Goal: Information Seeking & Learning: Learn about a topic

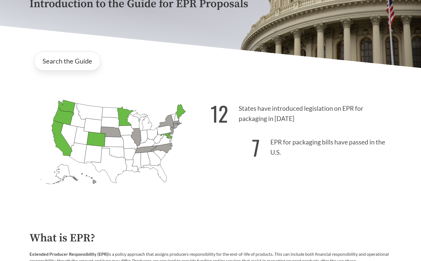
scroll to position [110, 0]
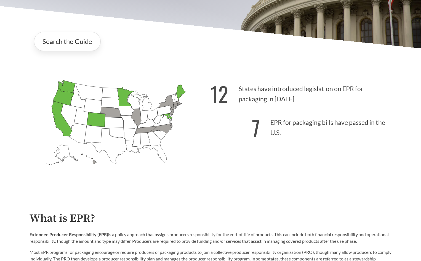
click at [341, 173] on div "12 States have introduced legislation on EPR for packaging in [DATE] 7 EPR for …" at bounding box center [300, 132] width 181 height 115
click at [324, 183] on div "12 States have introduced legislation on EPR for packaging in [DATE] 7 EPR for …" at bounding box center [300, 132] width 181 height 115
click at [291, 182] on div "12 States have introduced legislation on EPR for packaging in [DATE] 7 EPR for …" at bounding box center [300, 132] width 181 height 115
click at [333, 176] on div "12 States have introduced legislation on EPR for packaging in [DATE] 7 EPR for …" at bounding box center [300, 132] width 181 height 115
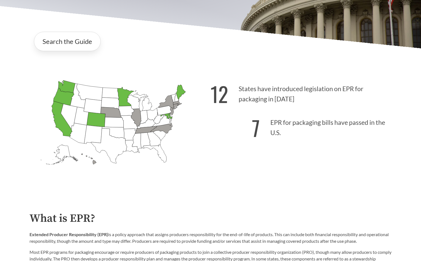
click at [334, 180] on div "12 States have introduced legislation on EPR for packaging in [DATE] 7 EPR for …" at bounding box center [300, 132] width 181 height 115
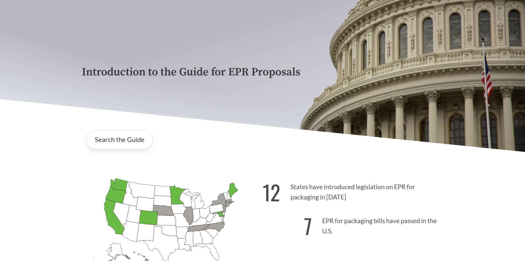
scroll to position [0, 0]
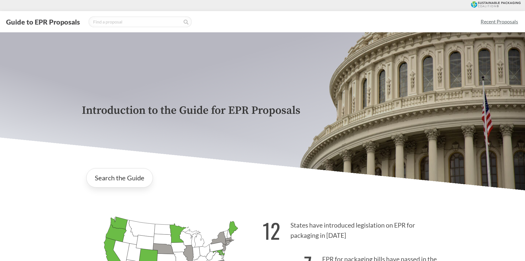
click at [420, 20] on link "Recent Proposals" at bounding box center [499, 21] width 42 height 12
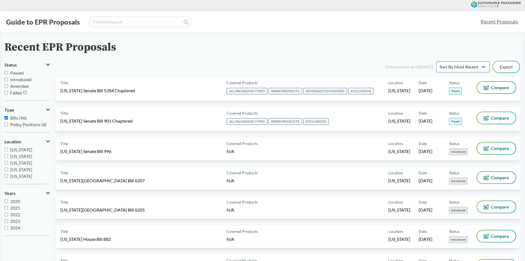
click at [44, 21] on button "Guide to EPR Proposals" at bounding box center [42, 21] width 77 height 9
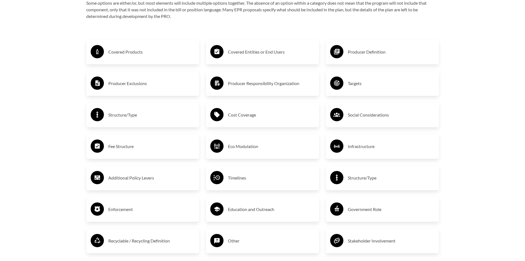
scroll to position [910, 0]
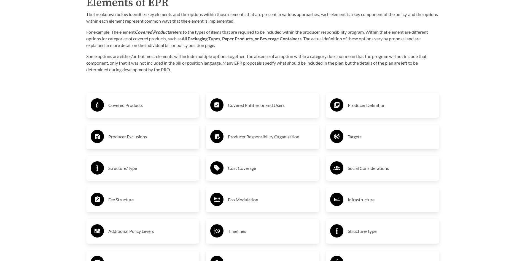
click at [356, 139] on h3 "Targets" at bounding box center [391, 136] width 87 height 9
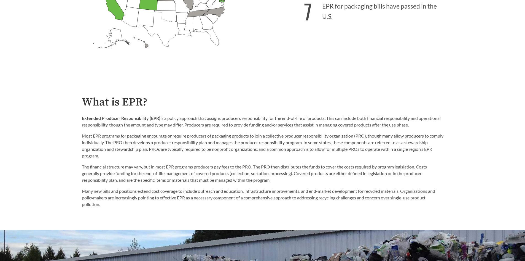
scroll to position [87, 0]
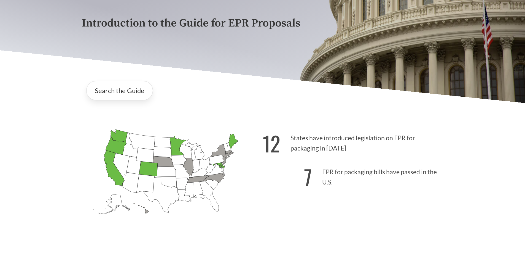
click at [113, 148] on icon "[US_STATE] Passed: 1" at bounding box center [116, 145] width 21 height 17
click at [114, 97] on link "Search the Guide" at bounding box center [119, 90] width 67 height 19
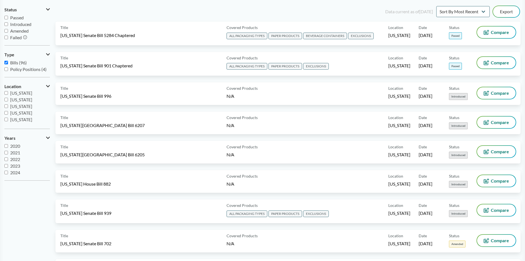
scroll to position [119, 0]
click at [5, 115] on input "[US_STATE]" at bounding box center [6, 114] width 4 height 4
checkbox input "true"
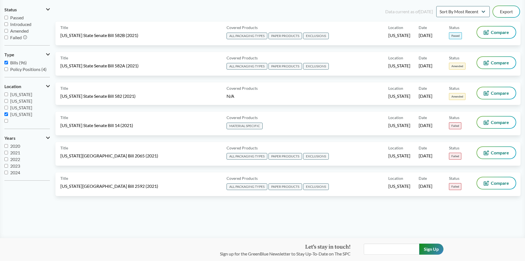
click at [420, 219] on main "Recent EPR Proposals Status Passed Introduced Amended Failed Type Bills (96) Po…" at bounding box center [262, 107] width 525 height 261
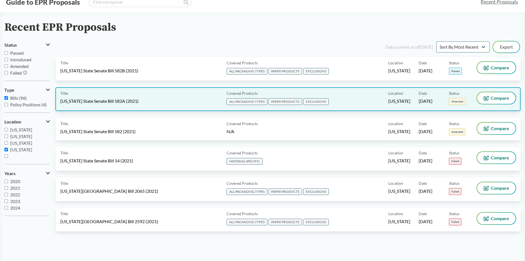
scroll to position [0, 0]
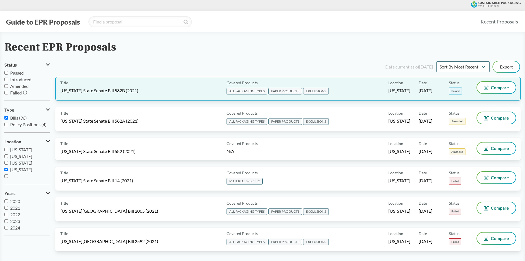
click at [420, 86] on div "Date 08/06/2021" at bounding box center [434, 89] width 30 height 14
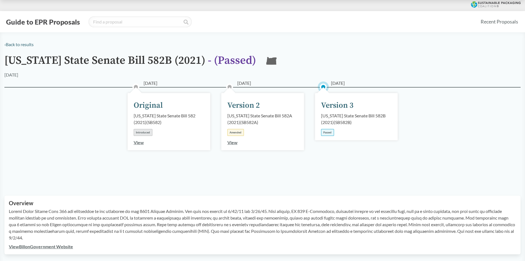
click at [326, 181] on div "01/11/2021 Original Oregon State Senate Bill 582 (2021) ( SB582 ) Introduced Vi…" at bounding box center [262, 134] width 516 height 95
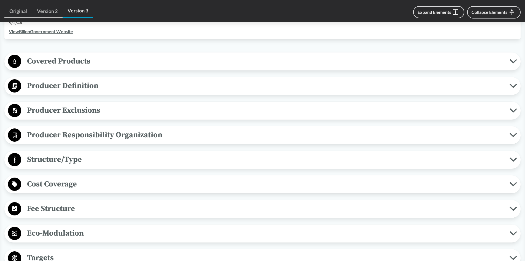
scroll to position [303, 0]
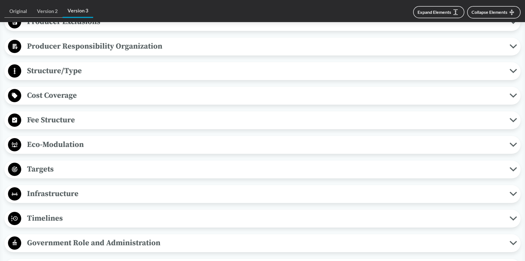
click at [32, 164] on span "Targets" at bounding box center [265, 169] width 489 height 12
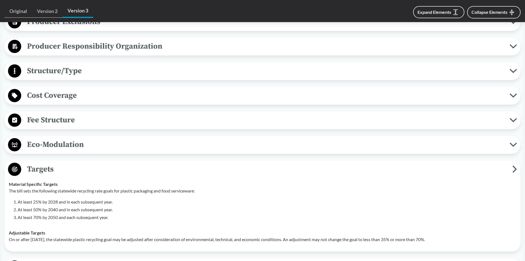
click at [148, 205] on ol "At least 25% by 2028 and in each subsequent year. At least 50% by 2040 and in e…" at bounding box center [267, 209] width 499 height 22
click at [148, 230] on div "Adjustable Targets On or after January 1, 2038, the statewide plastic recycling…" at bounding box center [263, 235] width 508 height 13
drag, startPoint x: 198, startPoint y: 229, endPoint x: 197, endPoint y: 231, distance: 2.8
click at [198, 229] on td "Adjustable Targets On or after January 1, 2038, the statewide plastic recycling…" at bounding box center [262, 236] width 513 height 22
click at [139, 221] on td "Material Specific Targets The bill sets the following statewide recycling rate …" at bounding box center [262, 200] width 513 height 49
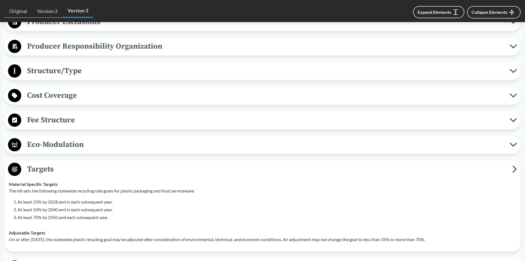
click at [236, 221] on td "Material Specific Targets The bill sets the following statewide recycling rate …" at bounding box center [262, 200] width 513 height 49
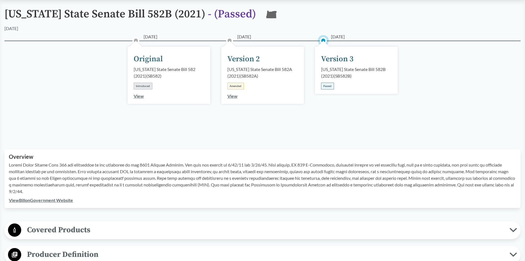
scroll to position [0, 0]
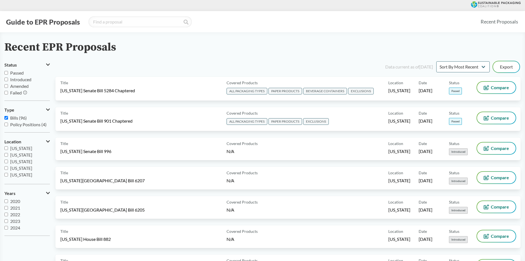
scroll to position [83, 0]
click at [6, 172] on input "[US_STATE]" at bounding box center [6, 173] width 4 height 4
checkbox input "true"
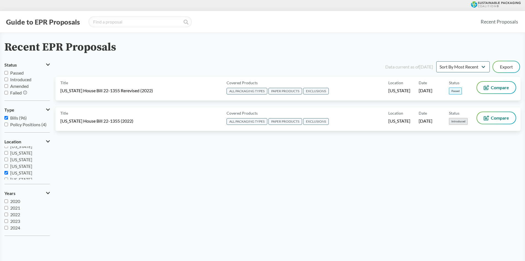
click at [148, 205] on div "Data current as of 12/11/2024 Sort By Most Recent Sort By Status Export Title C…" at bounding box center [287, 150] width 465 height 180
click at [242, 211] on div "Data current as of 12/11/2024 Sort By Most Recent Sort By Status Export Title C…" at bounding box center [287, 150] width 465 height 180
click at [250, 216] on div "Data current as of 12/11/2024 Sort By Most Recent Sort By Status Export Title C…" at bounding box center [287, 150] width 465 height 180
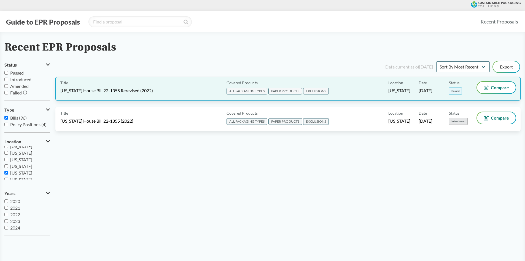
click at [109, 88] on span "[US_STATE] House Bill 22-1355 Rerevised (2022)" at bounding box center [106, 90] width 93 height 6
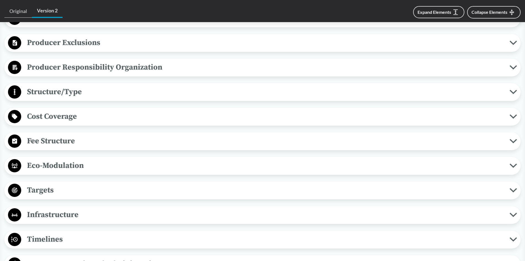
scroll to position [358, 0]
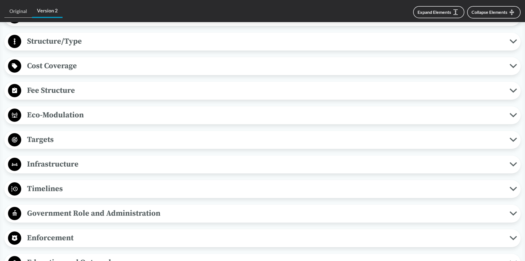
click at [24, 141] on span "Targets" at bounding box center [265, 139] width 489 height 12
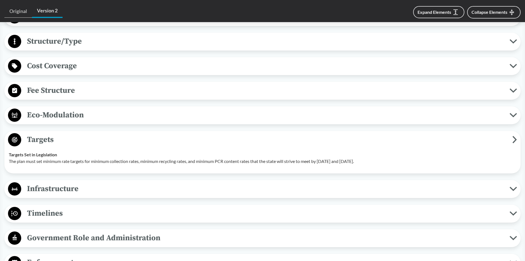
click at [101, 162] on p "The plan must set minimum rate targets for minimum collection rates, minimum re…" at bounding box center [263, 161] width 508 height 7
drag, startPoint x: 9, startPoint y: 161, endPoint x: 412, endPoint y: 160, distance: 403.1
click at [412, 160] on p "The plan must set minimum rate targets for minimum collection rates, minimum re…" at bounding box center [263, 161] width 508 height 7
copy p "The plan must set minimum rate targets for minimum collection rates, minimum re…"
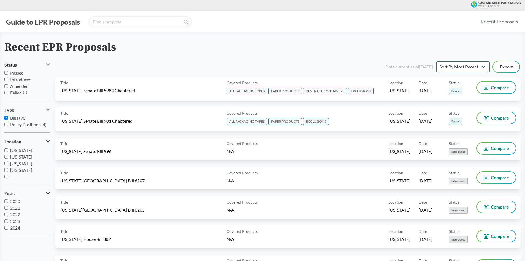
scroll to position [119, 0]
click at [28, 163] on span "[US_STATE]" at bounding box center [21, 162] width 22 height 5
click at [8, 163] on input "[US_STATE]" at bounding box center [6, 163] width 4 height 4
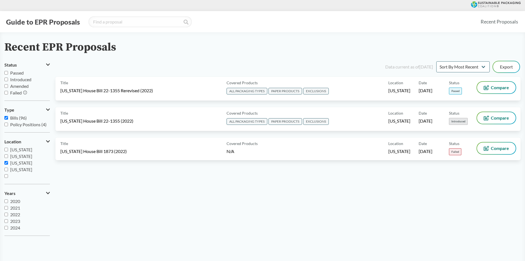
click at [27, 163] on span "[US_STATE]" at bounding box center [21, 162] width 22 height 5
click at [8, 163] on input "[US_STATE]" at bounding box center [6, 163] width 4 height 4
checkbox input "false"
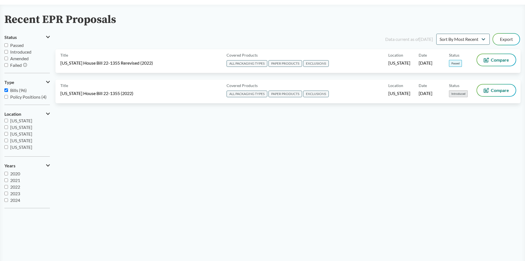
scroll to position [28, 0]
click at [157, 190] on div "Data current as of 12/11/2024 Sort By Most Recent Sort By Status Export Title C…" at bounding box center [287, 123] width 465 height 180
click at [381, 176] on div "Data current as of 12/11/2024 Sort By Most Recent Sort By Status Export Title C…" at bounding box center [287, 123] width 465 height 180
click at [298, 208] on div "Data current as of 12/11/2024 Sort By Most Recent Sort By Status Export Title C…" at bounding box center [287, 123] width 465 height 180
click at [331, 195] on div "Data current as of 12/11/2024 Sort By Most Recent Sort By Status Export Title C…" at bounding box center [287, 123] width 465 height 180
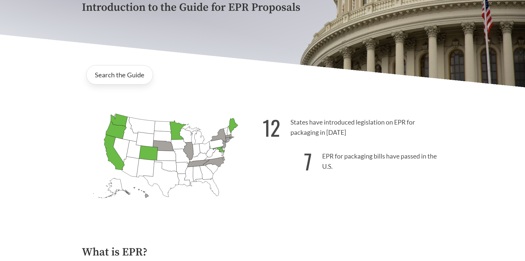
scroll to position [110, 0]
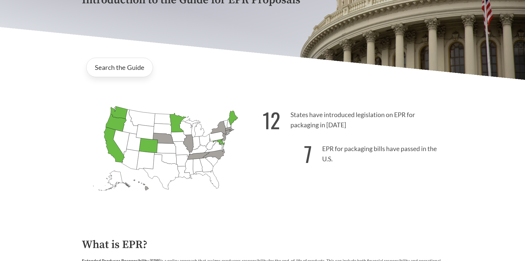
click at [497, 216] on div "Introduction to the Guide for EPR Proposals Search the Guide [US_STATE] Introdu…" at bounding box center [262, 69] width 525 height 294
click at [499, 216] on div "Introduction to the Guide for EPR Proposals Search the Guide [US_STATE] Introdu…" at bounding box center [262, 69] width 525 height 294
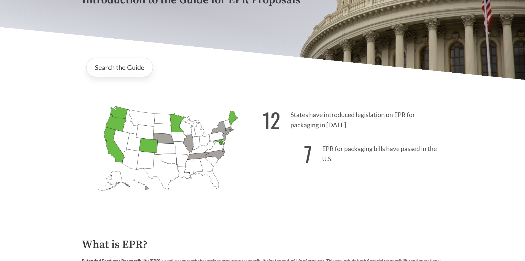
click at [406, 200] on div "12 States have introduced legislation on EPR for packaging in [DATE] 7 EPR for …" at bounding box center [353, 158] width 181 height 115
click at [377, 213] on div "12 States have introduced legislation on EPR for packaging in [DATE] 7 EPR for …" at bounding box center [353, 158] width 181 height 115
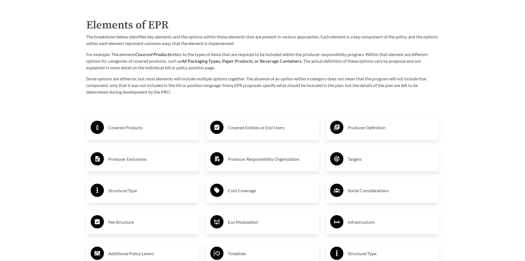
scroll to position [910, 0]
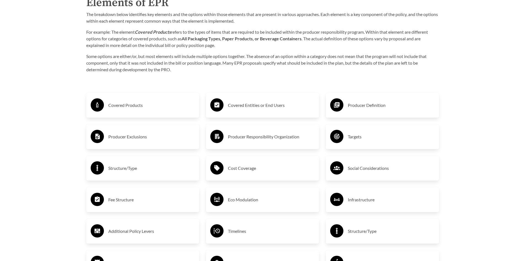
click at [130, 202] on h3 "Fee Structure" at bounding box center [151, 199] width 87 height 9
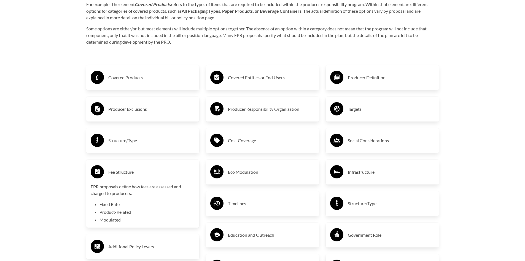
click at [116, 139] on h3 "Structure/Type" at bounding box center [151, 140] width 87 height 9
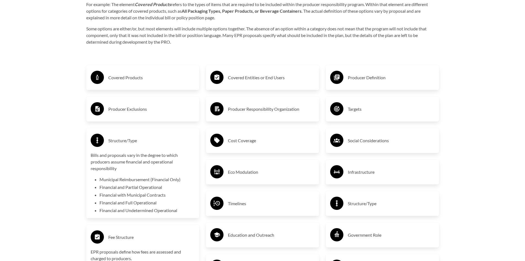
click at [122, 236] on h3 "Fee Structure" at bounding box center [151, 236] width 87 height 9
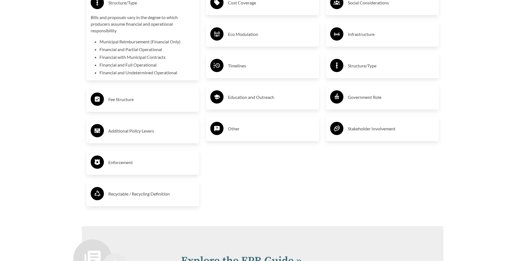
scroll to position [1075, 0]
click at [122, 96] on h3 "Fee Structure" at bounding box center [151, 99] width 87 height 9
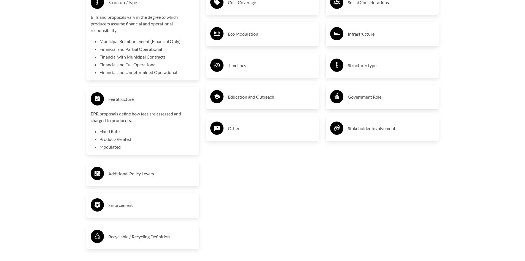
click at [302, 214] on div "Covered Entities or End Users Producer Responsibility Organization Cost Coverag…" at bounding box center [263, 87] width 120 height 341
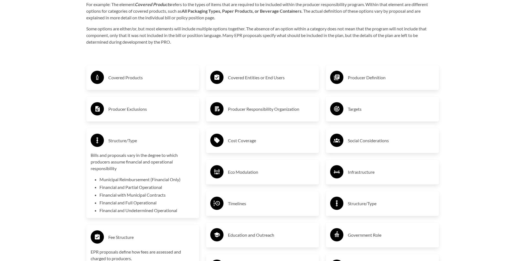
scroll to position [800, 0]
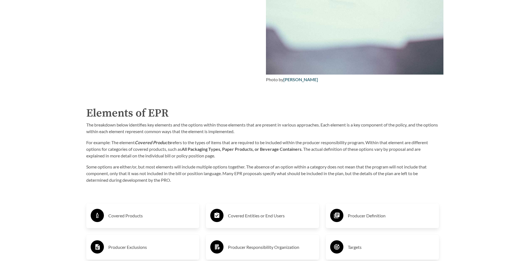
click at [126, 162] on div "The breakdown below identifies key elements and the options within those elemen…" at bounding box center [262, 152] width 353 height 62
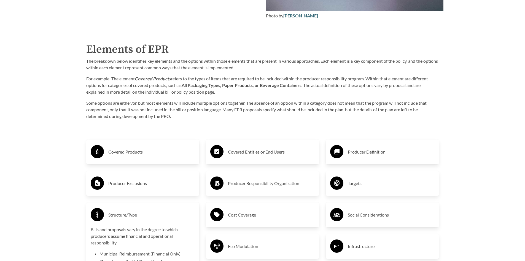
scroll to position [882, 0]
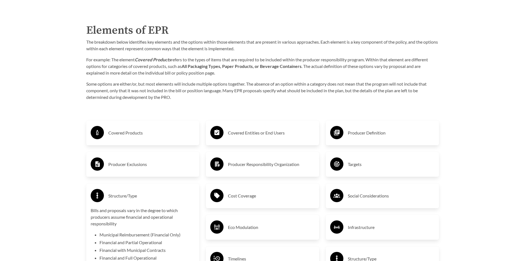
click at [139, 132] on h3 "Covered Products" at bounding box center [151, 132] width 87 height 9
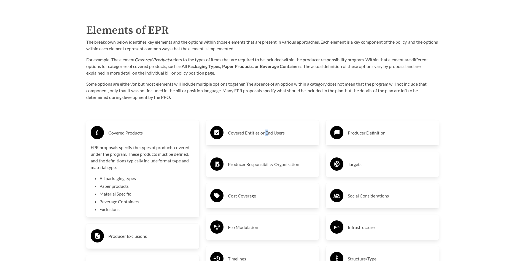
click at [267, 128] on div "Covered Entities or End Users" at bounding box center [262, 133] width 104 height 16
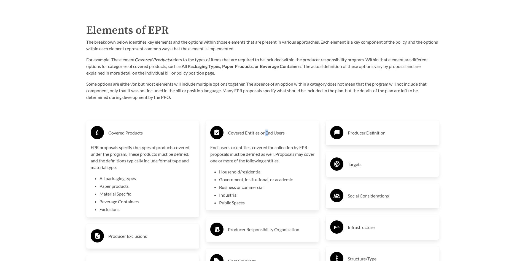
scroll to position [910, 0]
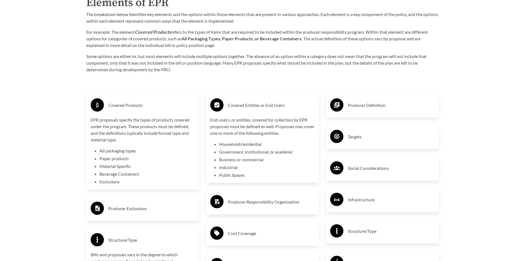
click at [251, 202] on h3 "Producer Responsibility Organization" at bounding box center [271, 201] width 87 height 9
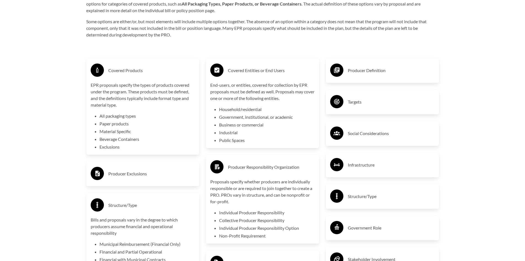
scroll to position [1020, 0]
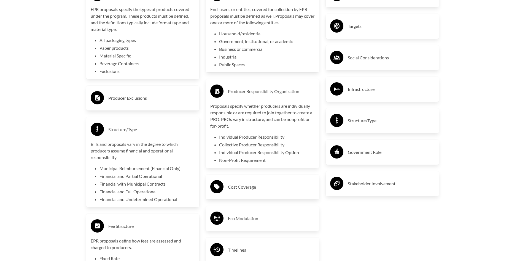
drag, startPoint x: 382, startPoint y: 235, endPoint x: 405, endPoint y: 230, distance: 23.4
click at [382, 233] on div "Producer Definition Targets Social Considerations Infrastructure Structure/Type…" at bounding box center [383, 178] width 120 height 413
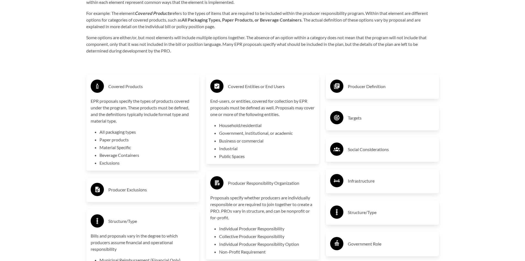
scroll to position [882, 0]
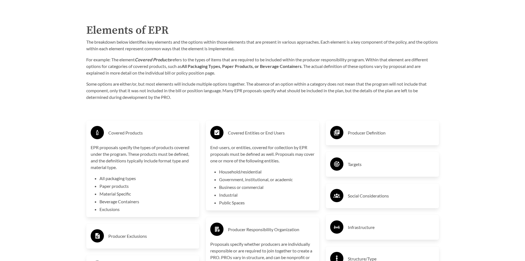
click at [374, 132] on h3 "Producer Definition" at bounding box center [391, 132] width 87 height 9
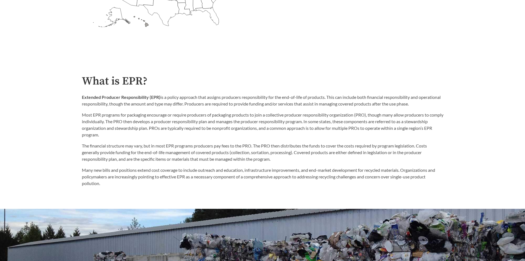
scroll to position [110, 0]
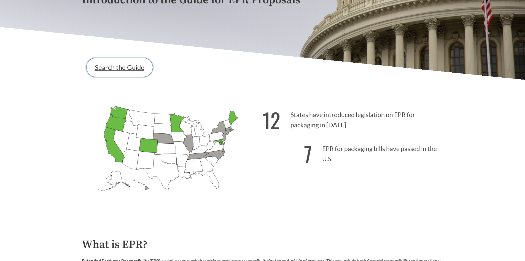
click at [124, 69] on link "Search the Guide" at bounding box center [119, 67] width 67 height 19
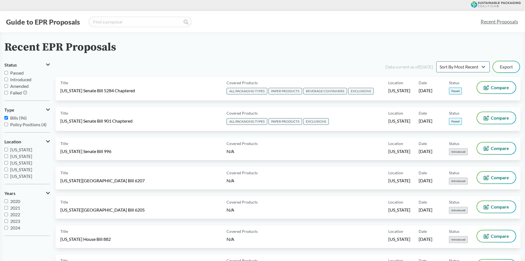
click at [203, 61] on div "Data current as of [DATE] Sort By Most Recent Sort By Status Export" at bounding box center [291, 66] width 459 height 13
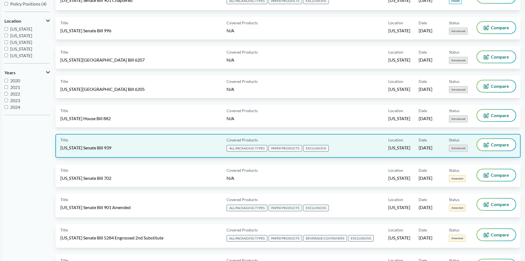
scroll to position [138, 0]
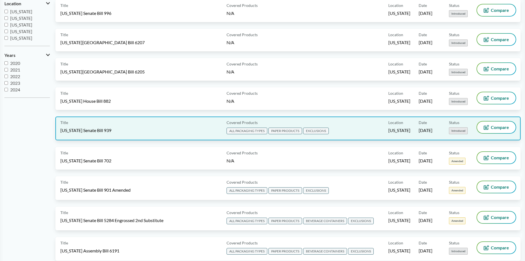
click at [157, 137] on div "Title [US_STATE] Senate Bill 939 Covered Products ALL PACKAGING TYPES PAPER PRO…" at bounding box center [287, 128] width 465 height 24
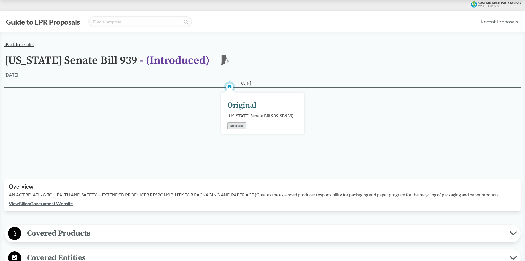
click at [26, 43] on link "‹ Back to results" at bounding box center [18, 44] width 29 height 5
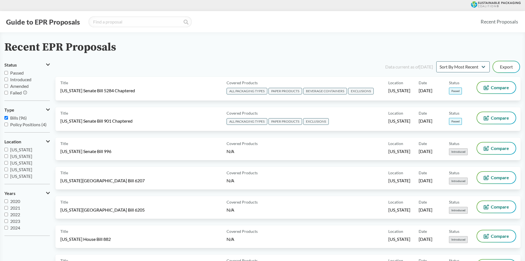
click at [219, 47] on div "Recent EPR Proposals" at bounding box center [262, 47] width 516 height 12
click at [54, 24] on button "Guide to EPR Proposals" at bounding box center [42, 21] width 77 height 9
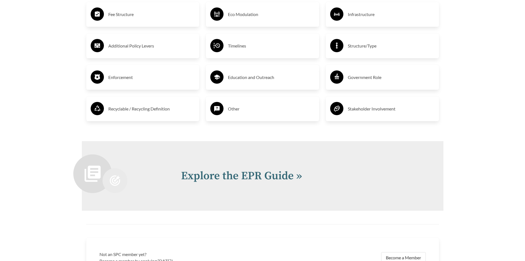
scroll to position [1070, 0]
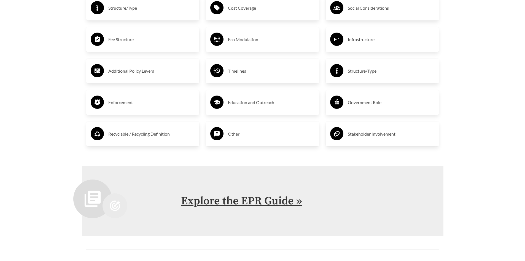
click at [268, 206] on link "Explore the EPR Guide »" at bounding box center [241, 201] width 121 height 14
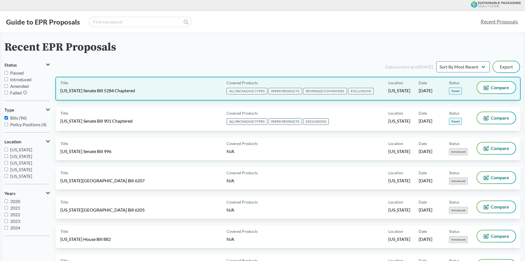
click at [171, 85] on div "Title [US_STATE] Senate Bill 5284 Chaptered" at bounding box center [142, 89] width 164 height 14
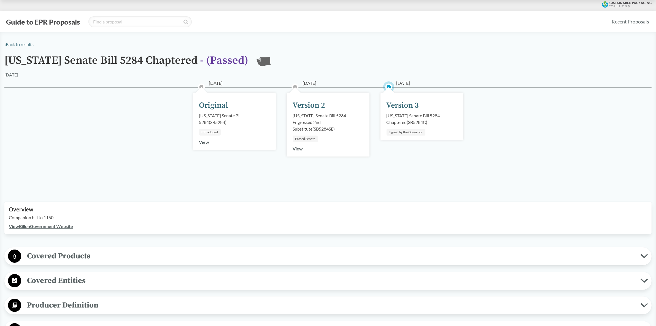
click at [308, 219] on p "Companion bill to 1150" at bounding box center [328, 217] width 639 height 7
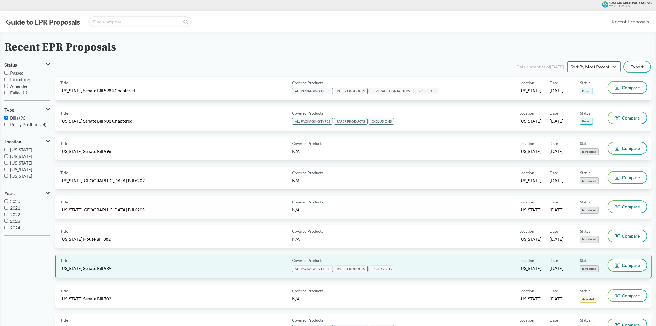
click at [111, 260] on span "[US_STATE] Senate Bill 939" at bounding box center [85, 268] width 51 height 6
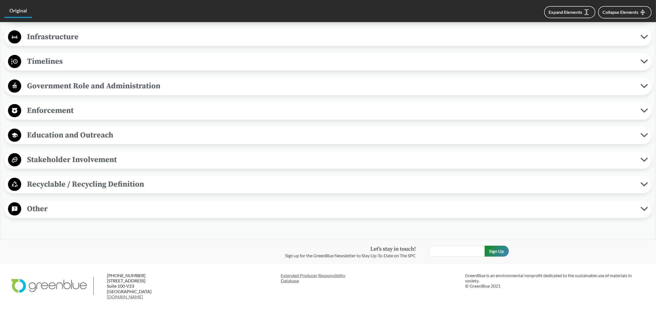
scroll to position [448, 0]
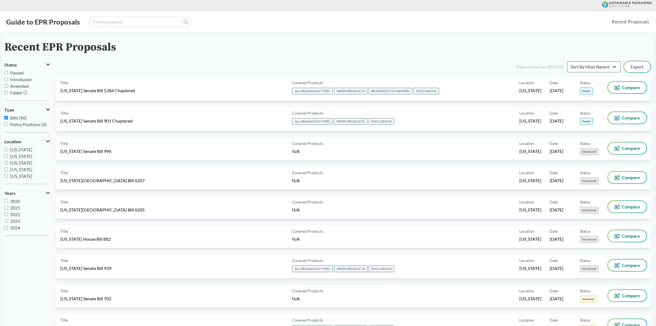
click at [6, 149] on input "[US_STATE]" at bounding box center [6, 150] width 4 height 4
checkbox input "true"
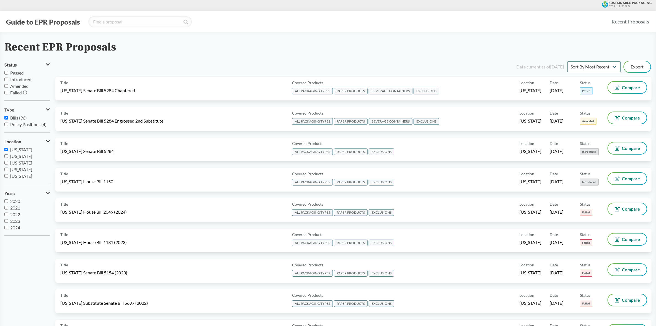
click at [6, 155] on input "[US_STATE]" at bounding box center [6, 156] width 4 height 4
checkbox input "true"
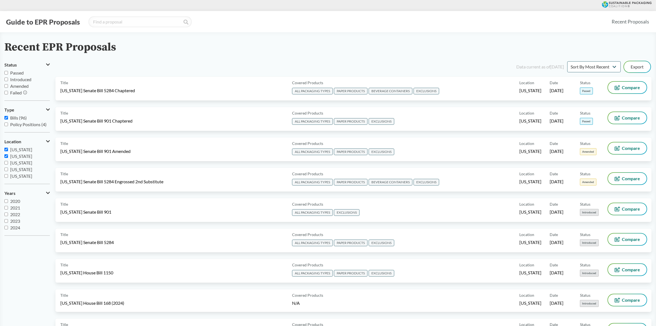
click at [6, 162] on input "[US_STATE]" at bounding box center [6, 163] width 4 height 4
checkbox input "true"
click at [5, 170] on input "[US_STATE]" at bounding box center [6, 169] width 4 height 4
checkbox input "true"
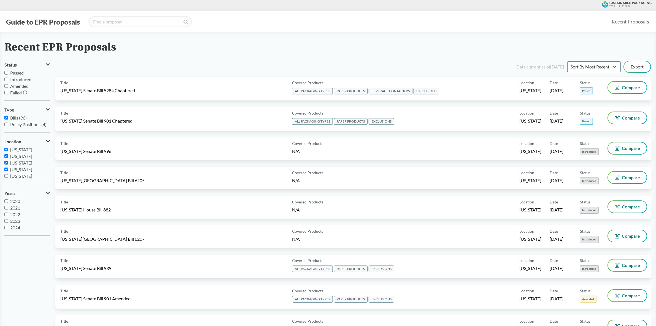
click at [6, 176] on input "[US_STATE]" at bounding box center [6, 176] width 4 height 4
checkbox input "true"
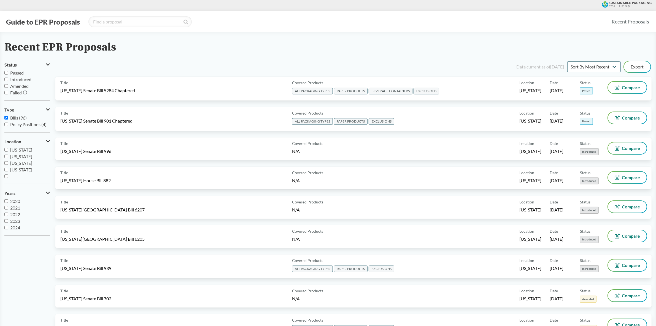
click at [6, 176] on input "[GEOGRAPHIC_DATA]" at bounding box center [6, 176] width 4 height 4
checkbox input "true"
click at [7, 170] on input "[US_STATE]" at bounding box center [6, 170] width 4 height 4
checkbox input "true"
click at [4, 161] on input "[US_STATE]" at bounding box center [6, 163] width 4 height 4
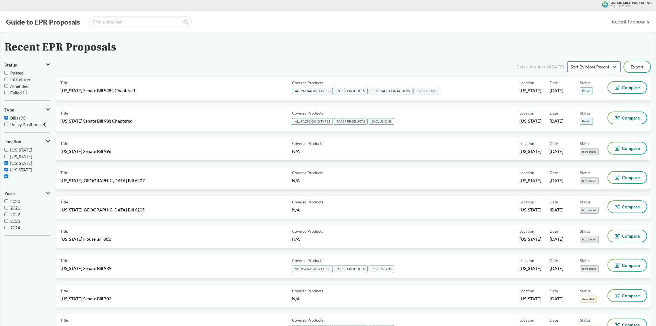
checkbox input "true"
click at [6, 157] on input "[US_STATE]" at bounding box center [6, 156] width 4 height 4
checkbox input "true"
click at [5, 150] on input "[US_STATE]" at bounding box center [6, 150] width 4 height 4
checkbox input "true"
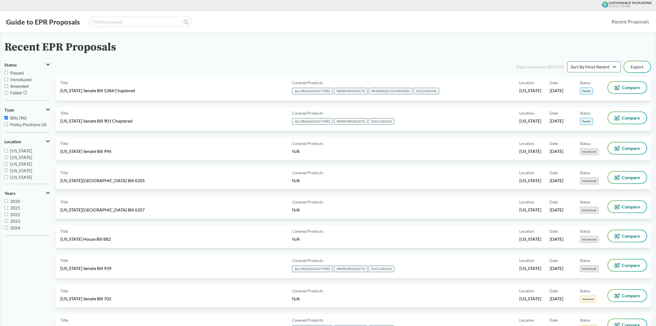
scroll to position [15, 0]
click at [5, 166] on input "[US_STATE]" at bounding box center [6, 167] width 4 height 4
checkbox input "true"
click at [7, 173] on input "[US_STATE]" at bounding box center [6, 174] width 4 height 4
checkbox input "true"
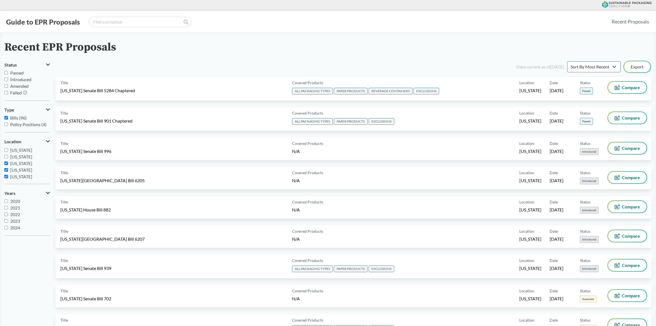
scroll to position [84, 0]
click at [6, 177] on input "[US_STATE]" at bounding box center [6, 178] width 4 height 4
checkbox input "true"
click at [4, 169] on input "[US_STATE]" at bounding box center [6, 171] width 4 height 4
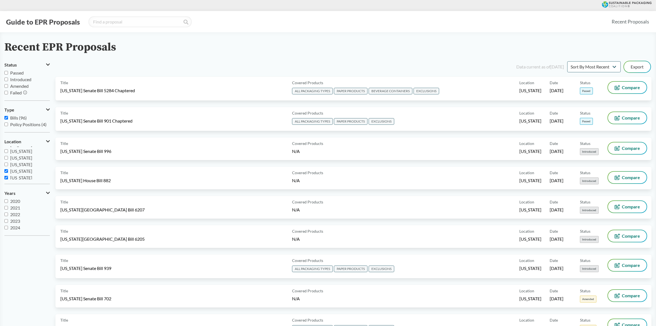
checkbox input "true"
click at [6, 165] on input "[US_STATE]" at bounding box center [6, 164] width 4 height 4
checkbox input "true"
click at [6, 157] on input "[US_STATE]" at bounding box center [6, 158] width 4 height 4
checkbox input "true"
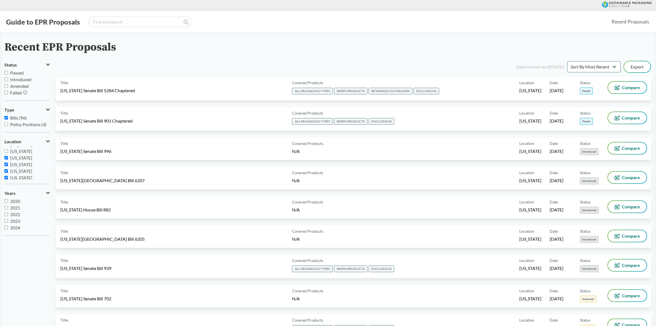
click at [6, 151] on input "[US_STATE]" at bounding box center [6, 151] width 4 height 4
checkbox input "true"
click at [6, 178] on input "[US_STATE]" at bounding box center [6, 179] width 4 height 4
checkbox input "true"
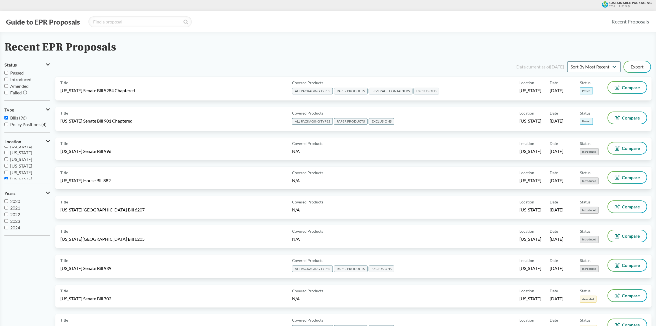
click at [6, 172] on input "[US_STATE]" at bounding box center [6, 172] width 4 height 4
checkbox input "true"
click at [5, 167] on input "[US_STATE]" at bounding box center [6, 166] width 4 height 4
checkbox input "true"
click at [5, 158] on input "[US_STATE]" at bounding box center [6, 159] width 4 height 4
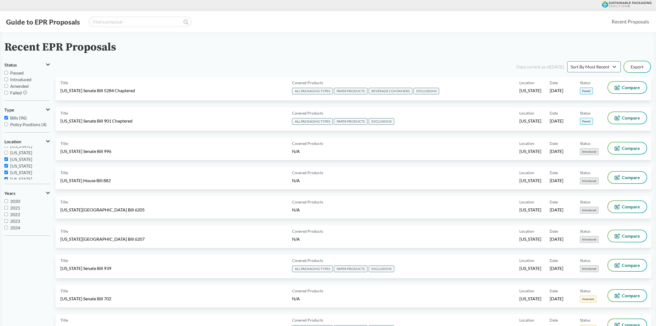
checkbox input "true"
click at [6, 154] on label "[US_STATE]" at bounding box center [26, 152] width 45 height 7
click at [6, 154] on input "[US_STATE]" at bounding box center [6, 153] width 4 height 4
checkbox input "true"
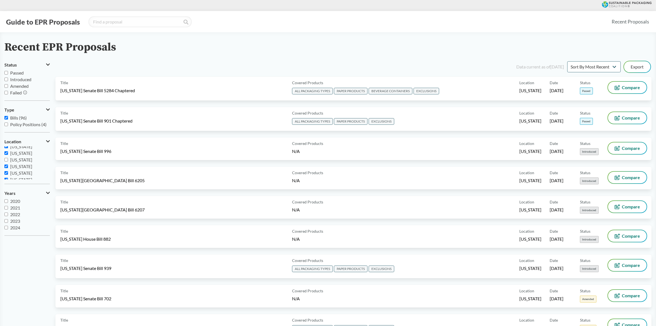
click at [4, 159] on input "[US_STATE]" at bounding box center [6, 160] width 4 height 4
checkbox input "true"
click at [10, 226] on label "2025" at bounding box center [26, 227] width 45 height 7
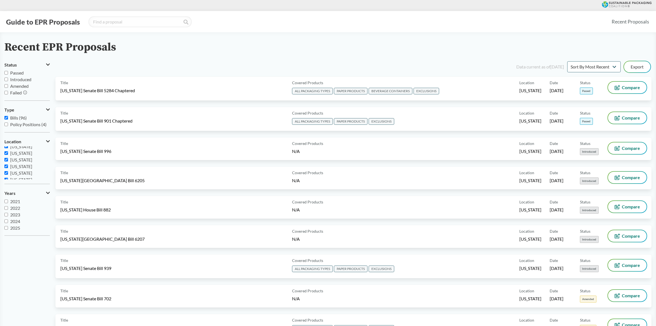
click at [8, 226] on input "2025" at bounding box center [6, 228] width 4 height 4
checkbox input "true"
click at [13, 219] on span "2024" at bounding box center [15, 220] width 10 height 5
click at [8, 219] on input "2024" at bounding box center [6, 221] width 4 height 4
checkbox input "true"
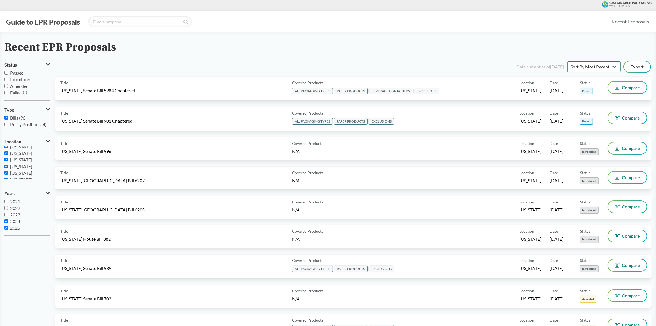
click at [10, 226] on label "2025" at bounding box center [26, 227] width 45 height 7
click at [8, 226] on input "2025" at bounding box center [6, 228] width 4 height 4
checkbox input "false"
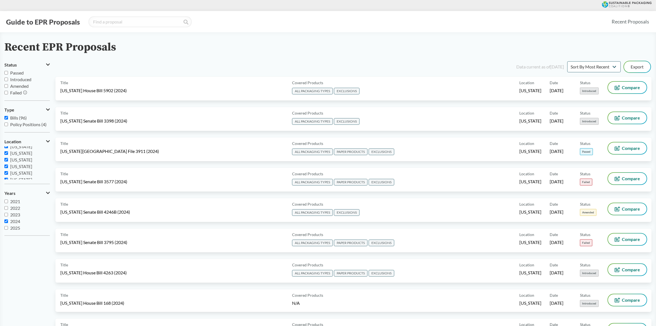
click at [10, 222] on span "2024" at bounding box center [15, 220] width 10 height 5
click at [8, 222] on input "2024" at bounding box center [6, 221] width 4 height 4
checkbox input "false"
click at [7, 257] on aside "Status Passed Introduced Amended Failed Type Bills (96) Policy Positions (4) Lo…" at bounding box center [29, 294] width 51 height 469
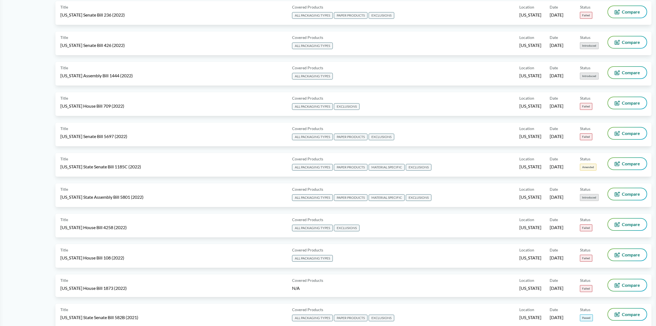
scroll to position [2811, 0]
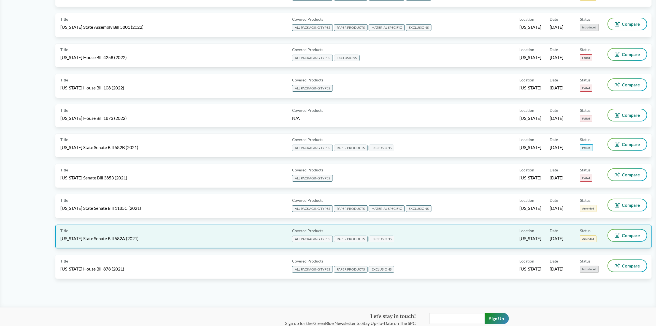
click at [137, 229] on div "Title [US_STATE] State Senate Bill 582A (2021)" at bounding box center [175, 236] width 230 height 14
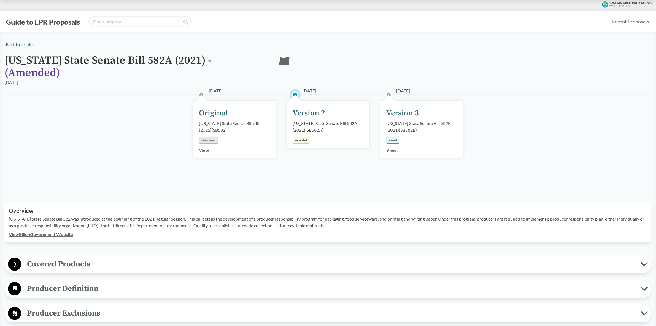
click at [149, 116] on div "[DATE] Original [US_STATE] State Senate Bill 582 (2021) ( SB582 ) Introduced Vi…" at bounding box center [328, 142] width 648 height 95
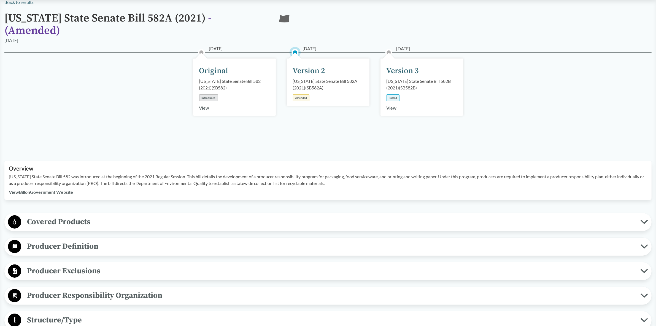
scroll to position [138, 0]
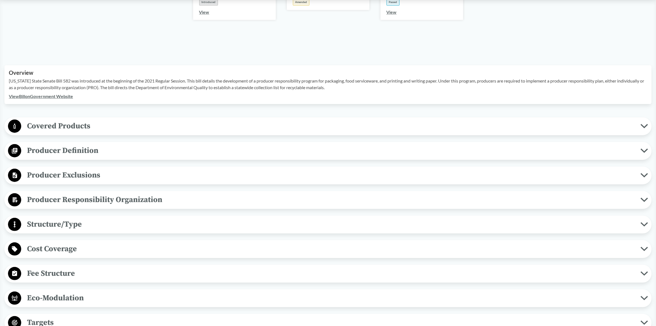
click at [71, 260] on button "Fee Structure" at bounding box center [328, 273] width 644 height 14
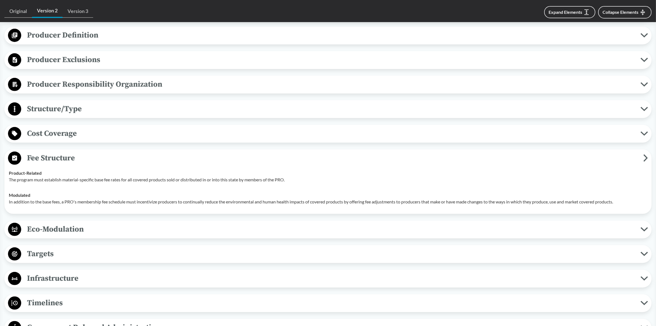
scroll to position [276, 0]
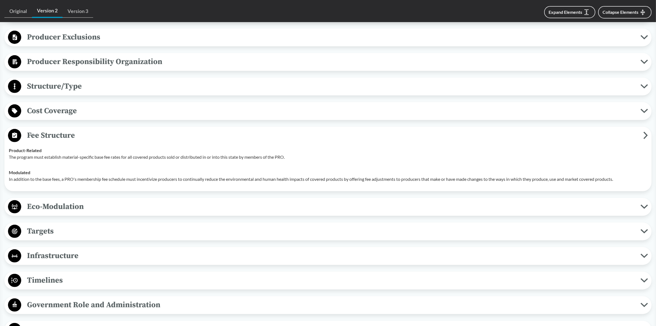
click at [147, 175] on td "Modulated In addition to the base fees, a PRO's membership fee schedule must in…" at bounding box center [328, 176] width 644 height 22
click at [274, 175] on td "Modulated In addition to the base fees, a PRO's membership fee schedule must in…" at bounding box center [328, 176] width 644 height 22
click at [174, 178] on td "Modulated In addition to the base fees, a PRO's membership fee schedule must in…" at bounding box center [328, 176] width 644 height 22
click at [367, 147] on div "Product-Related The program must establish material-specific base fee rates for…" at bounding box center [328, 153] width 639 height 13
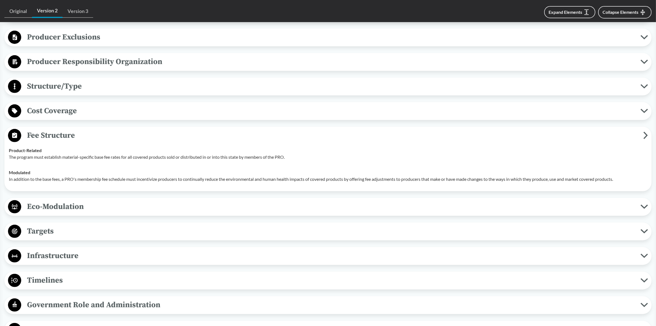
click at [101, 260] on span "Timelines" at bounding box center [331, 280] width 620 height 12
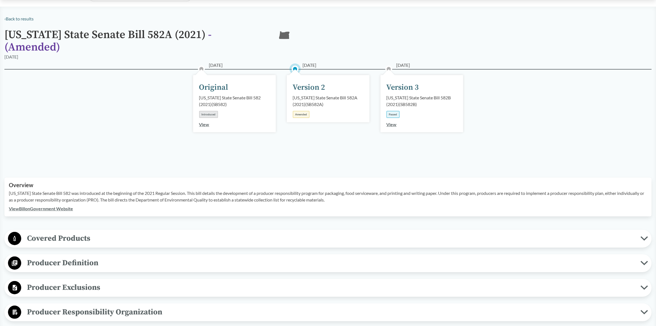
scroll to position [0, 0]
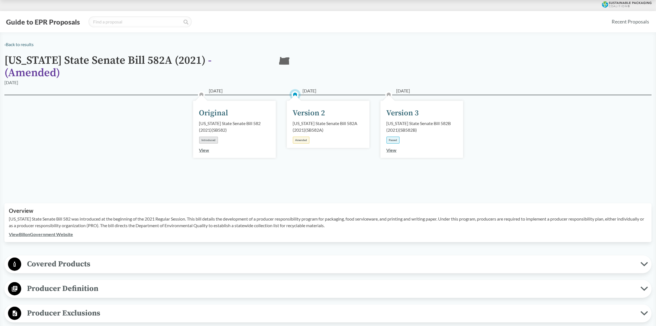
click at [516, 173] on div "[DATE] Original [US_STATE] State Senate Bill 582 (2021) ( SB582 ) Introduced Vi…" at bounding box center [328, 142] width 648 height 95
click at [157, 152] on div "[DATE] Original [US_STATE] State Senate Bill 582 (2021) ( SB582 ) Introduced Vi…" at bounding box center [328, 142] width 648 height 95
click at [69, 24] on button "Guide to EPR Proposals" at bounding box center [42, 21] width 77 height 9
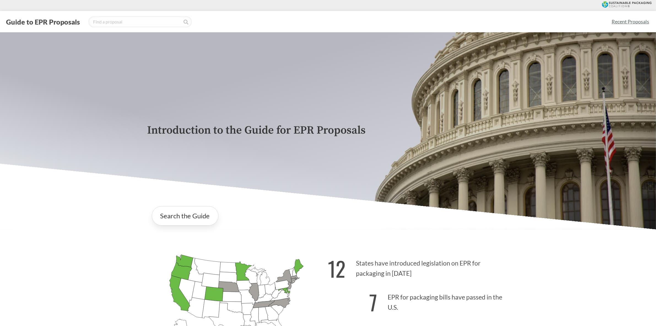
click at [525, 23] on link "Recent Proposals" at bounding box center [631, 21] width 42 height 12
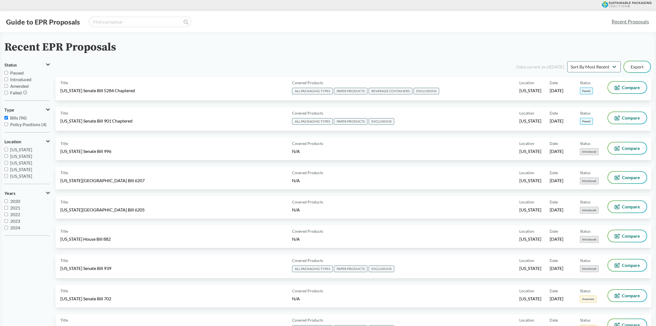
click at [154, 50] on div "Recent EPR Proposals" at bounding box center [328, 47] width 648 height 12
click at [281, 61] on div "Data current as of [DATE] Sort By Most Recent Sort By Status Export" at bounding box center [357, 66] width 590 height 13
click at [423, 61] on div "Data current as of [DATE] Sort By Most Recent Sort By Status Export" at bounding box center [357, 66] width 590 height 13
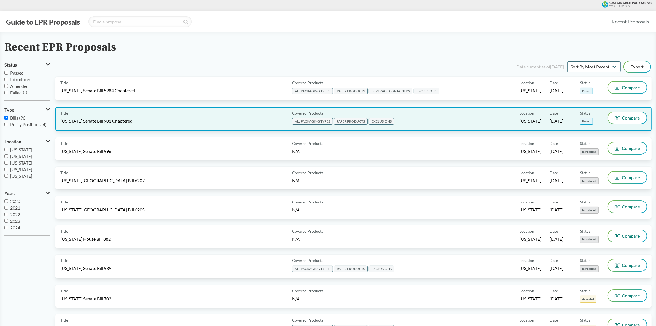
click at [163, 121] on div "Title [US_STATE] Senate Bill 901 Chaptered" at bounding box center [175, 119] width 230 height 14
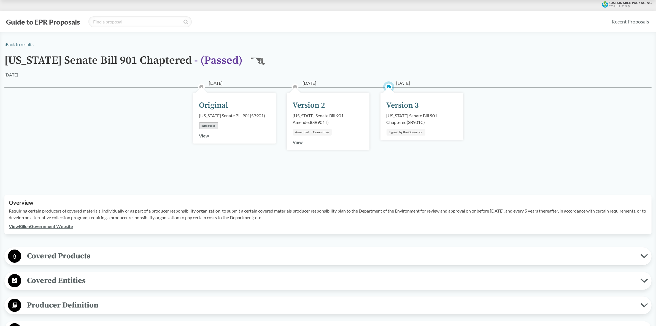
click at [131, 228] on div "View Bill on Government Website" at bounding box center [328, 226] width 639 height 7
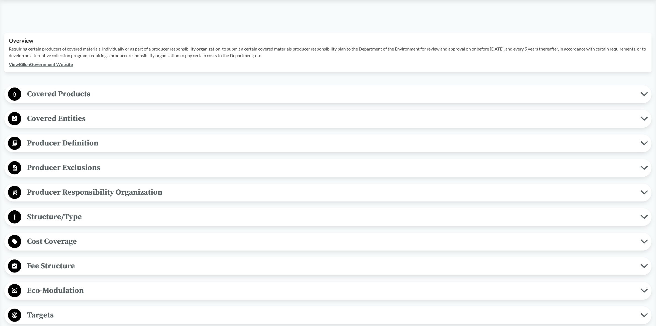
scroll to position [172, 0]
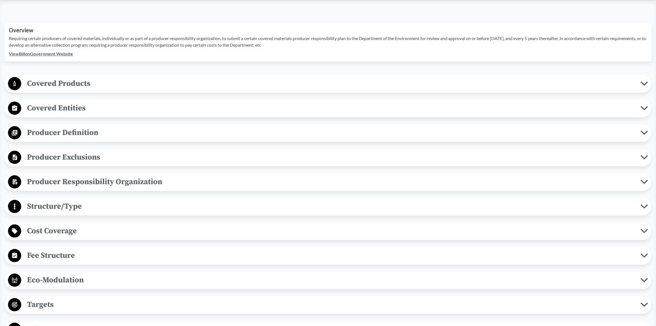
click at [162, 181] on span "Producer Responsibility Organization" at bounding box center [331, 181] width 620 height 12
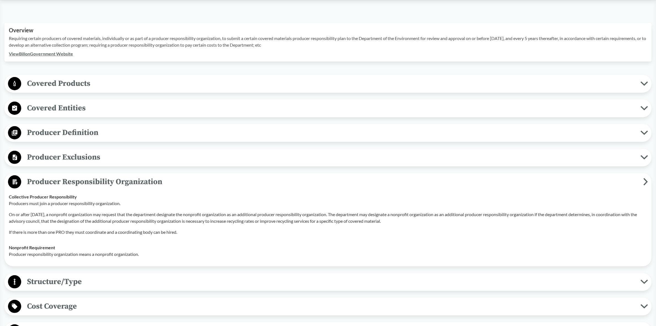
click at [50, 204] on p "Producers must join a producer responsibility organization." at bounding box center [328, 203] width 639 height 7
click at [91, 234] on p "If there is more than one PRO they must coordinate and a coordinating body can …" at bounding box center [328, 232] width 639 height 7
click at [184, 253] on p "Producer responsibility organization means a nonprofit organization." at bounding box center [328, 254] width 639 height 7
click at [363, 228] on div "Producers must join a producer responsibility organization. On or after [DATE],…" at bounding box center [328, 217] width 639 height 35
click at [250, 236] on td "Collective Producer Responsibility Producers must join a producer responsibilit…" at bounding box center [328, 214] width 644 height 51
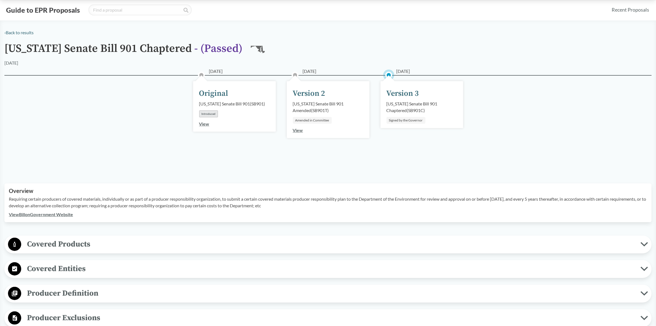
scroll to position [0, 0]
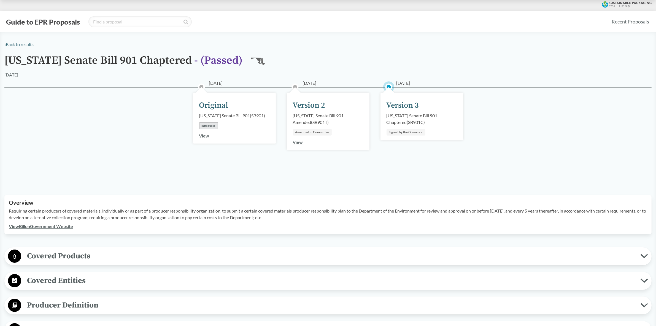
drag, startPoint x: 540, startPoint y: 173, endPoint x: 538, endPoint y: 179, distance: 6.1
click at [525, 179] on div "[DATE] Original [US_STATE] Senate Bill 901 ( SB901 ) Introduced View [DATE] Ver…" at bounding box center [328, 134] width 648 height 95
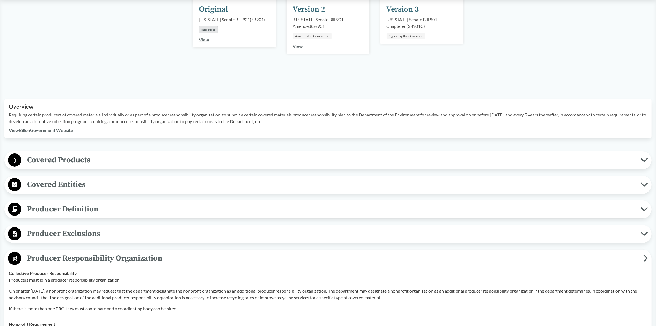
scroll to position [103, 0]
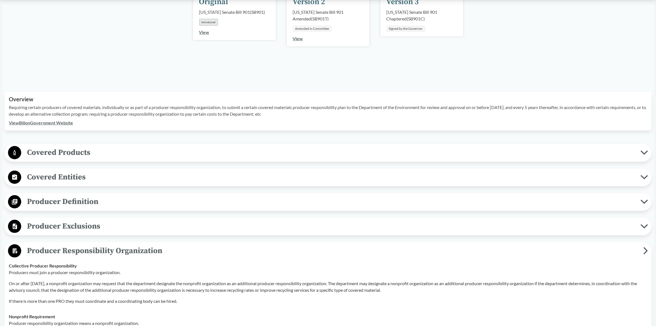
click at [14, 248] on icon at bounding box center [15, 250] width 5 height 5
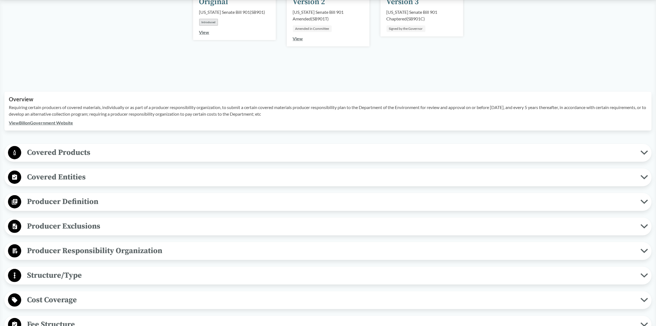
scroll to position [276, 0]
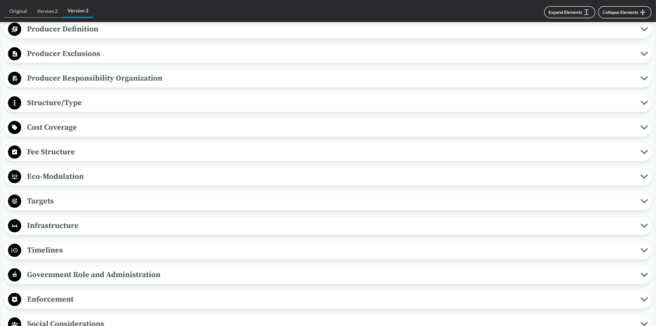
click at [57, 180] on span "Eco-Modulation" at bounding box center [331, 176] width 620 height 12
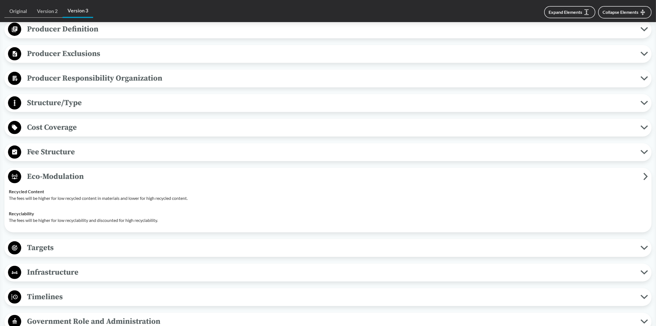
click at [185, 226] on td "Recyclability The fees will be higher for low recyclability and discounted for …" at bounding box center [328, 217] width 644 height 22
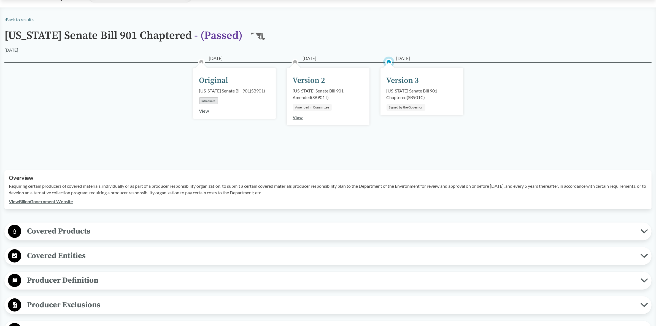
scroll to position [0, 0]
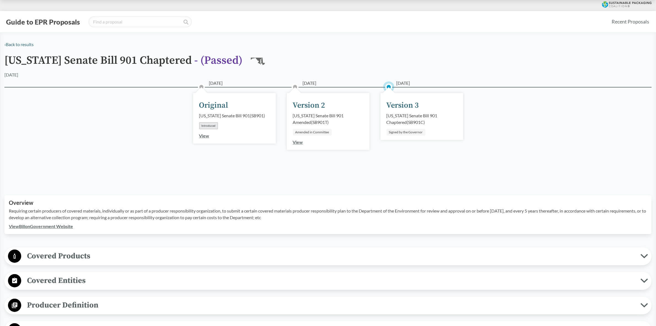
click at [74, 163] on div "[DATE] Original [US_STATE] Senate Bill 901 ( SB901 ) Introduced View [DATE] Ver…" at bounding box center [328, 134] width 648 height 95
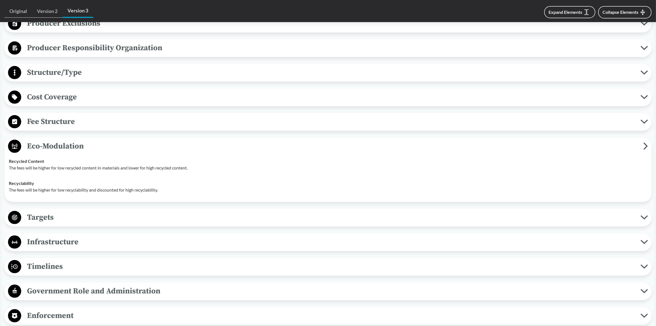
scroll to position [345, 0]
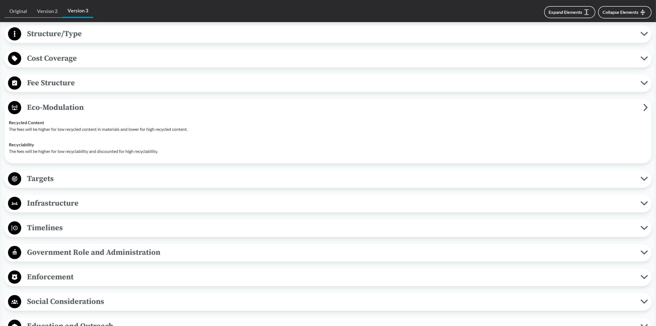
click at [47, 79] on span "Fee Structure" at bounding box center [331, 83] width 620 height 12
